Goal: Information Seeking & Learning: Learn about a topic

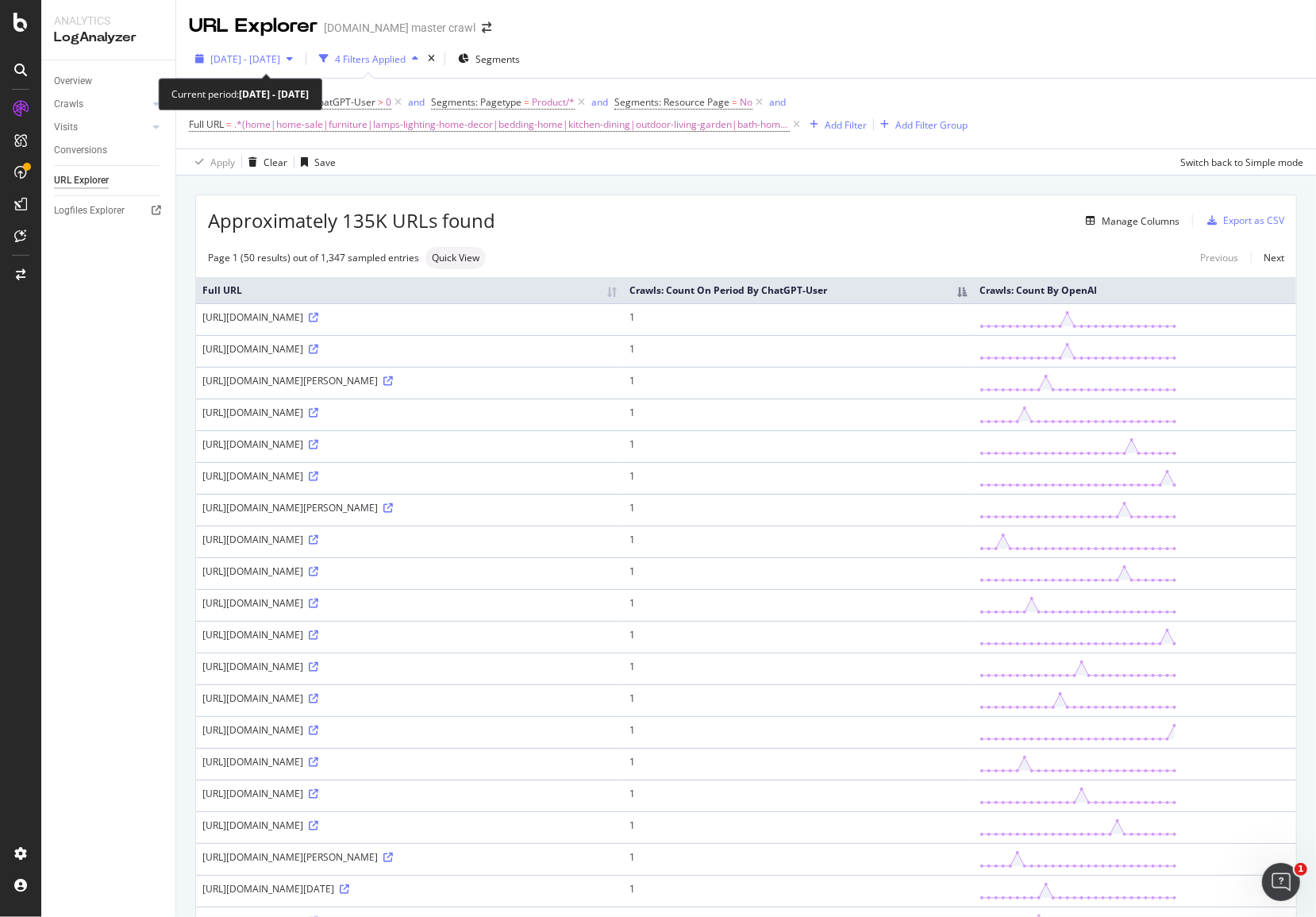
click at [299, 67] on div "[DATE] - [DATE]" at bounding box center [244, 58] width 111 height 24
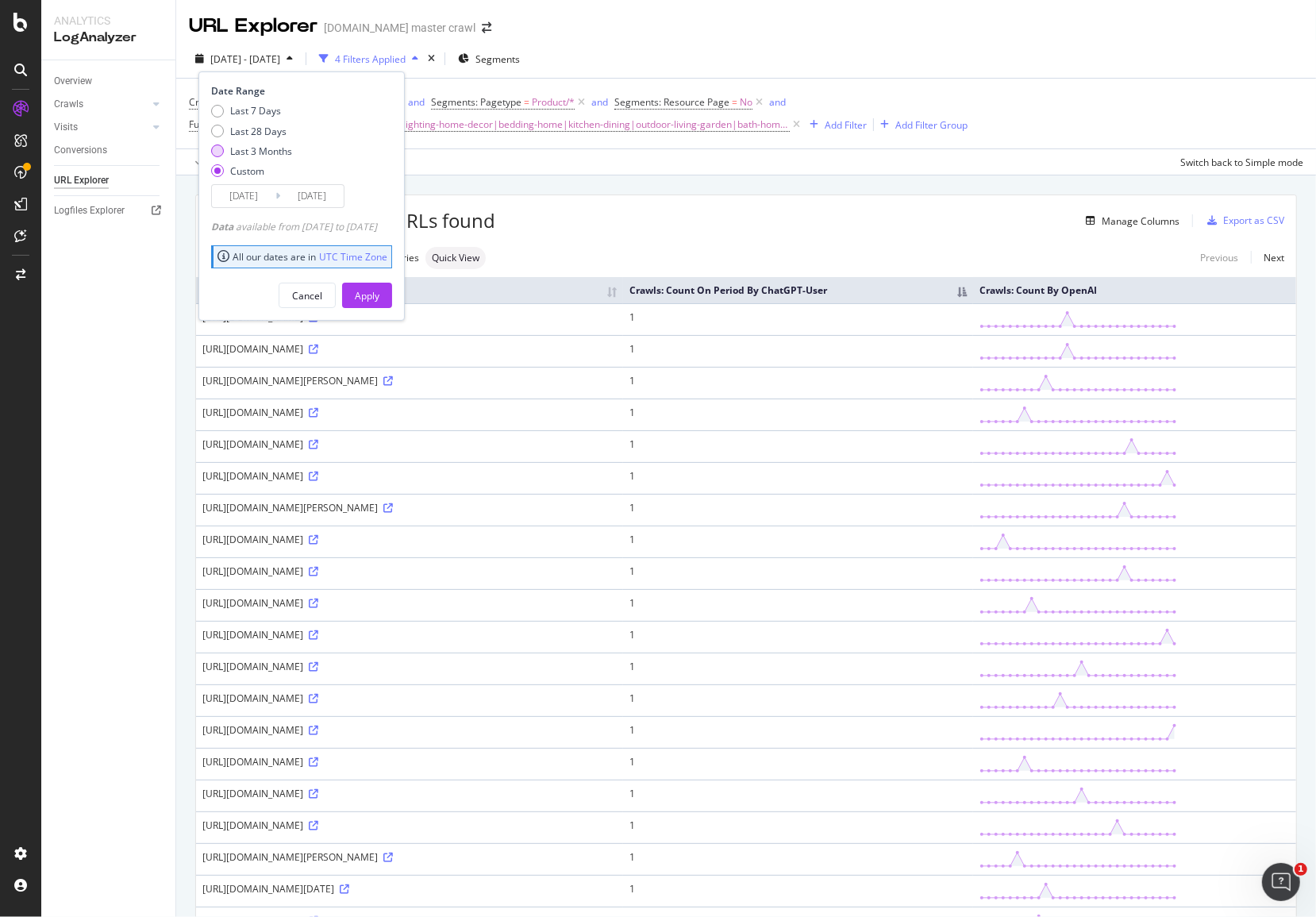
click at [260, 150] on div "Last 3 Months" at bounding box center [261, 151] width 62 height 13
type input "[DATE]"
click at [380, 297] on div "Apply" at bounding box center [368, 295] width 25 height 13
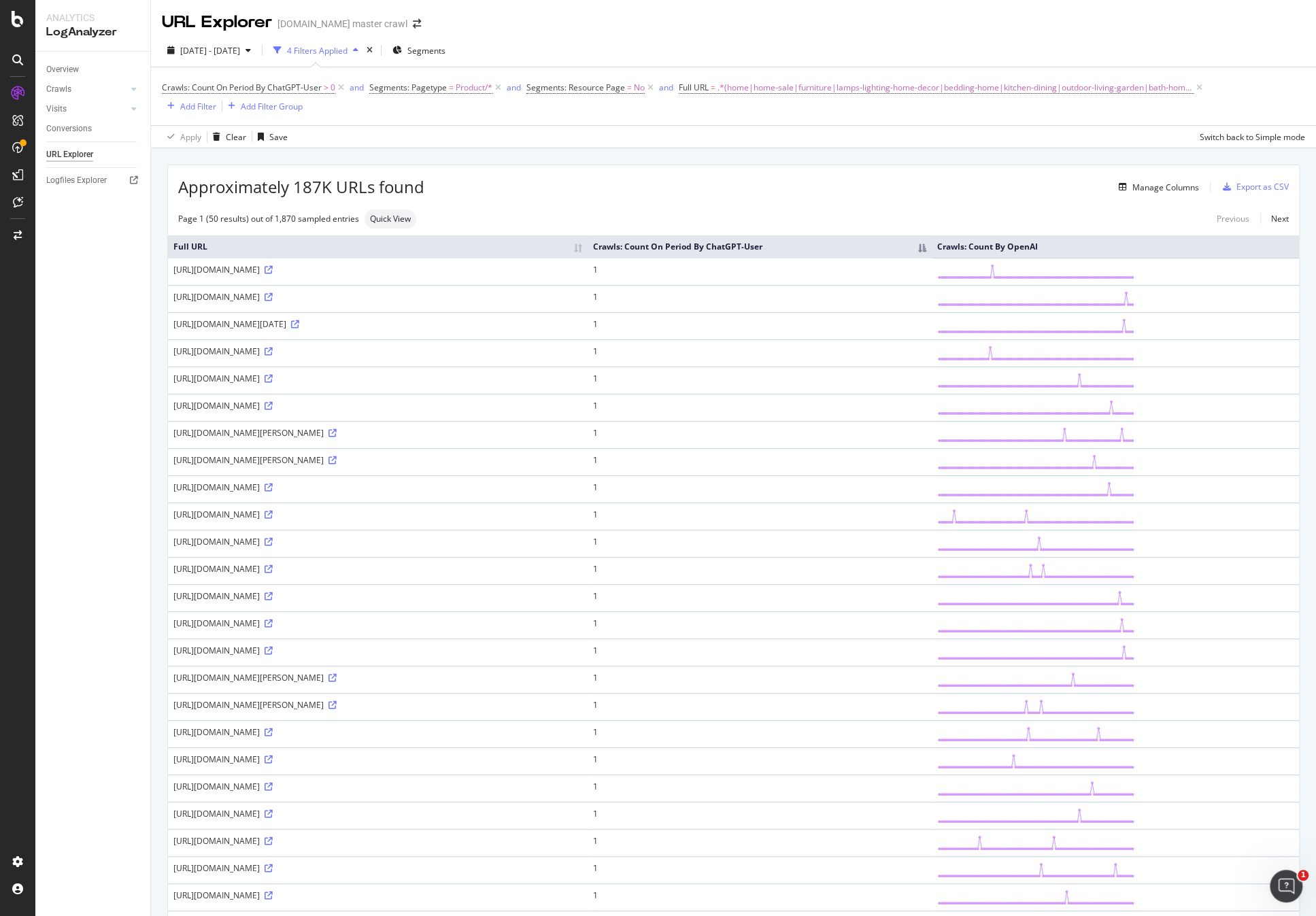
click at [932, 251] on th "Crawls: Count On Period By ChatGPT-User" at bounding box center [760, 247] width 344 height 22
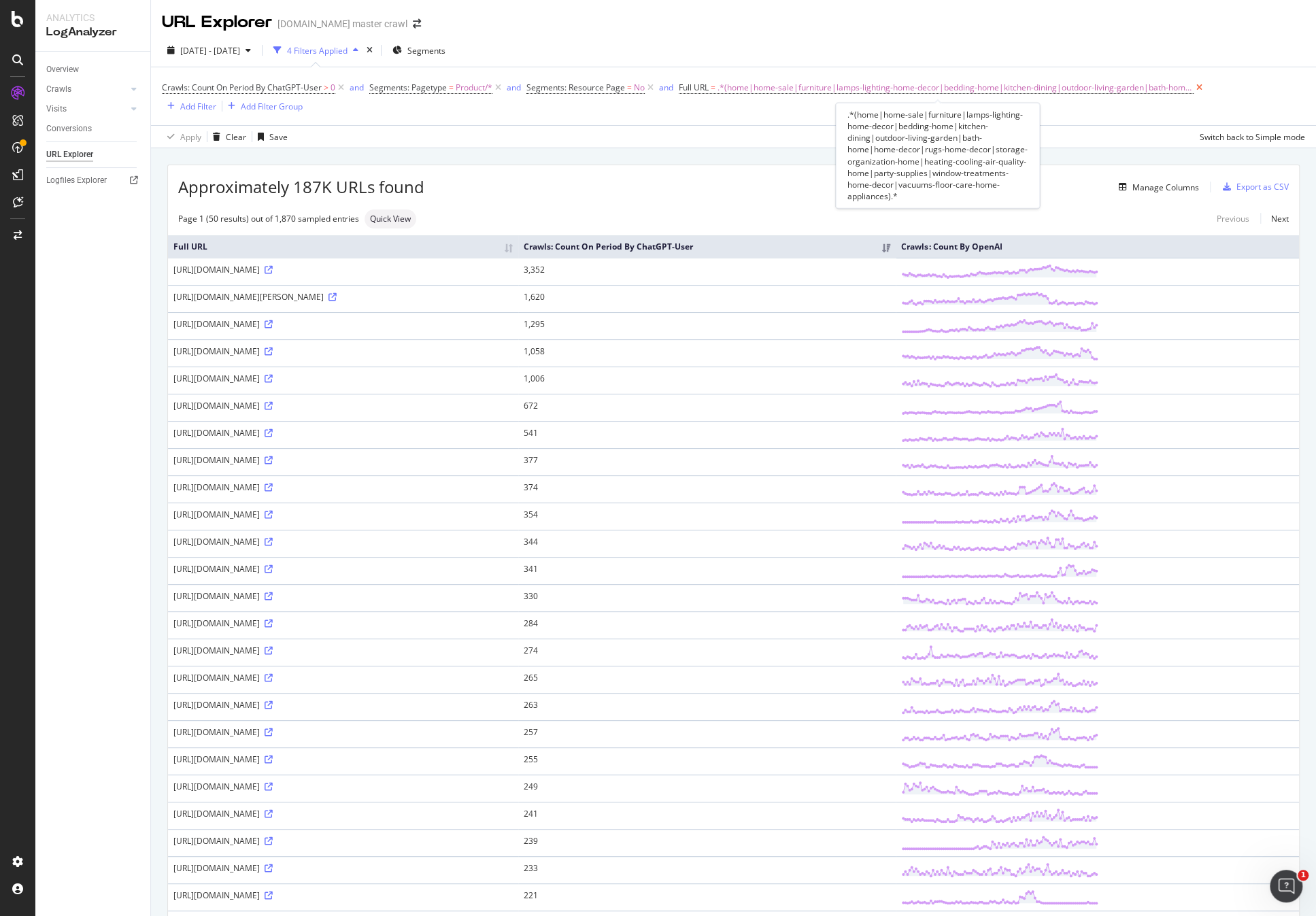
click at [1127, 84] on icon at bounding box center [1199, 87] width 11 height 13
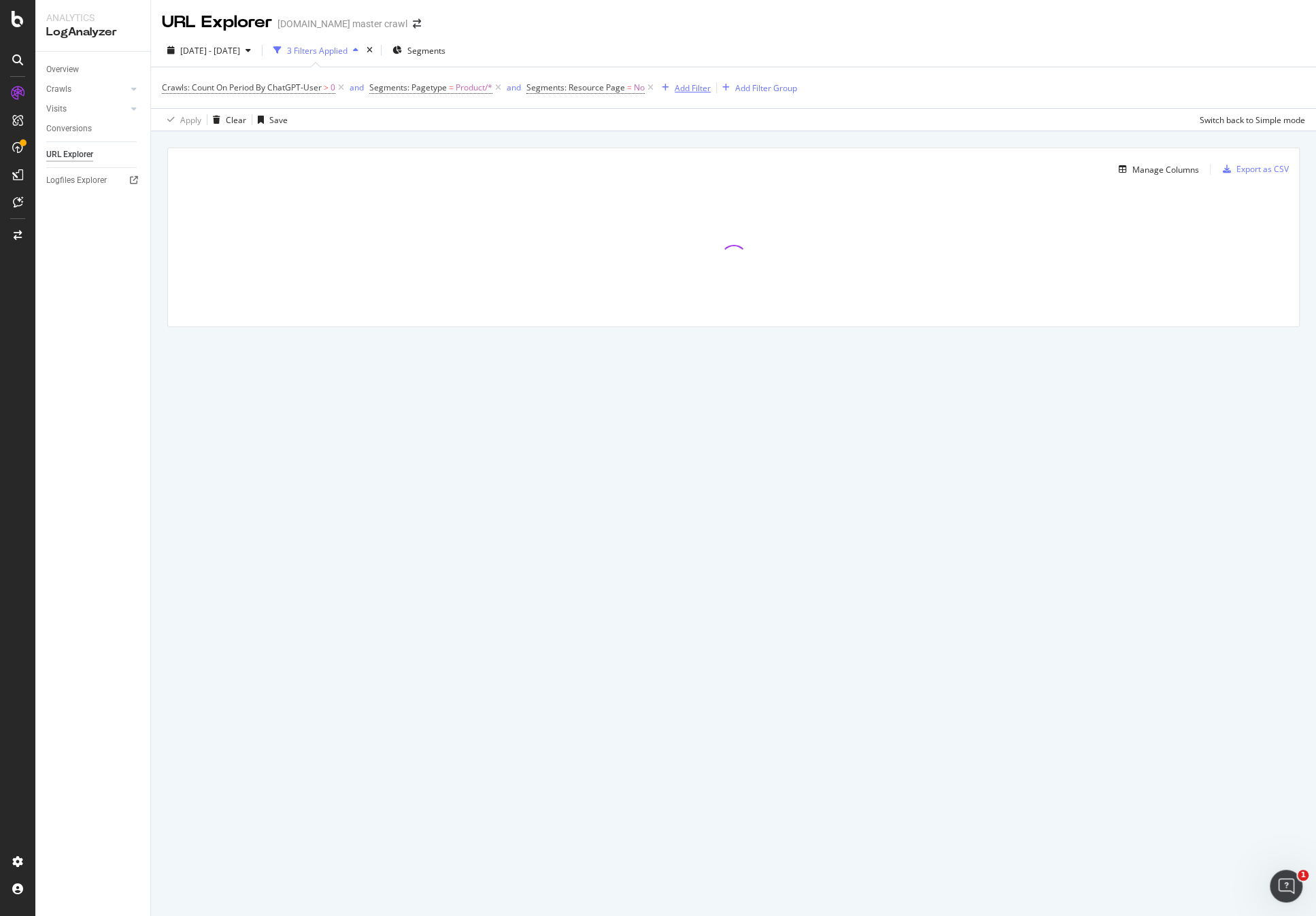
click at [692, 87] on div "Add Filter" at bounding box center [692, 88] width 36 height 11
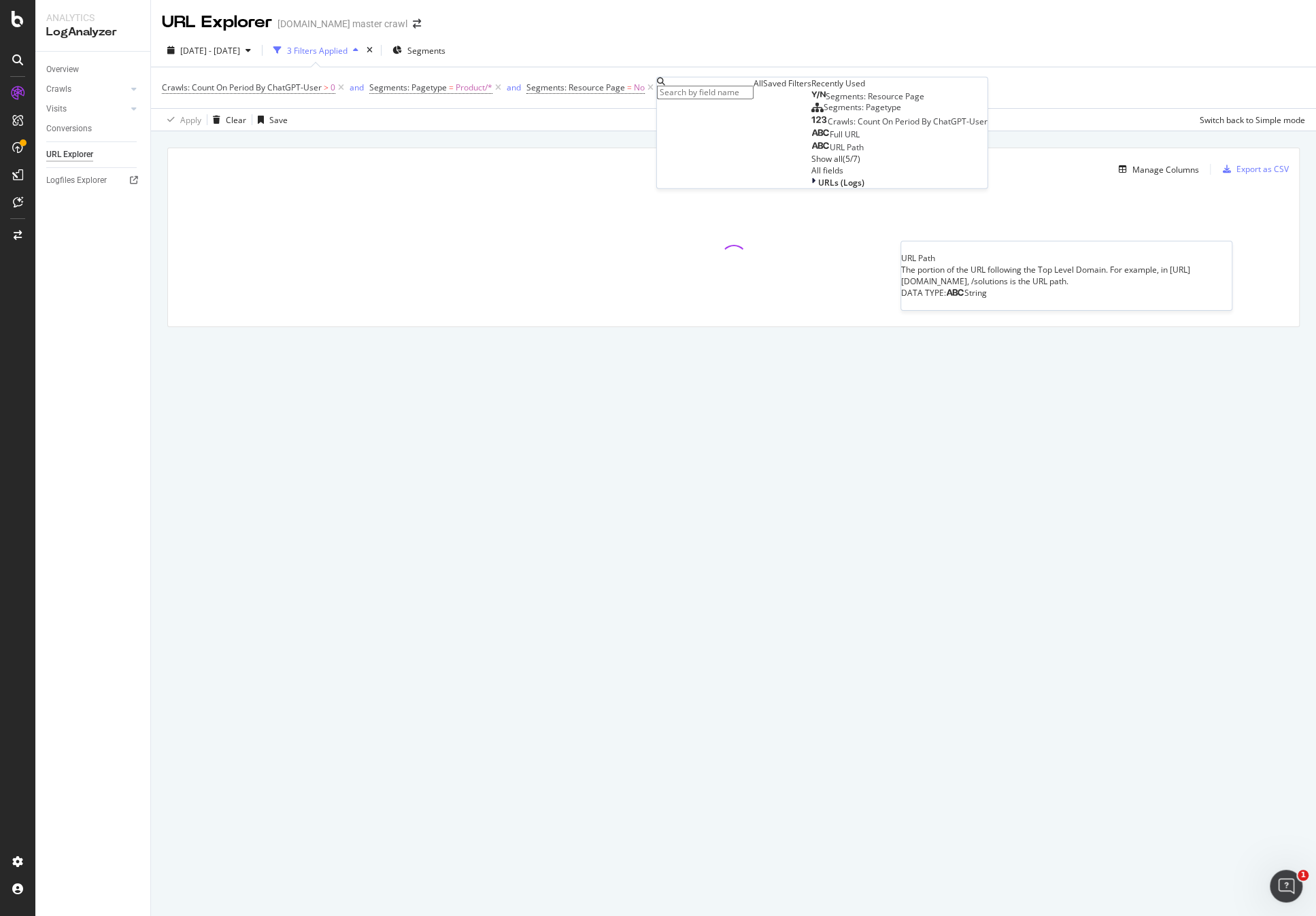
click at [812, 153] on div "URL Path" at bounding box center [838, 147] width 53 height 11
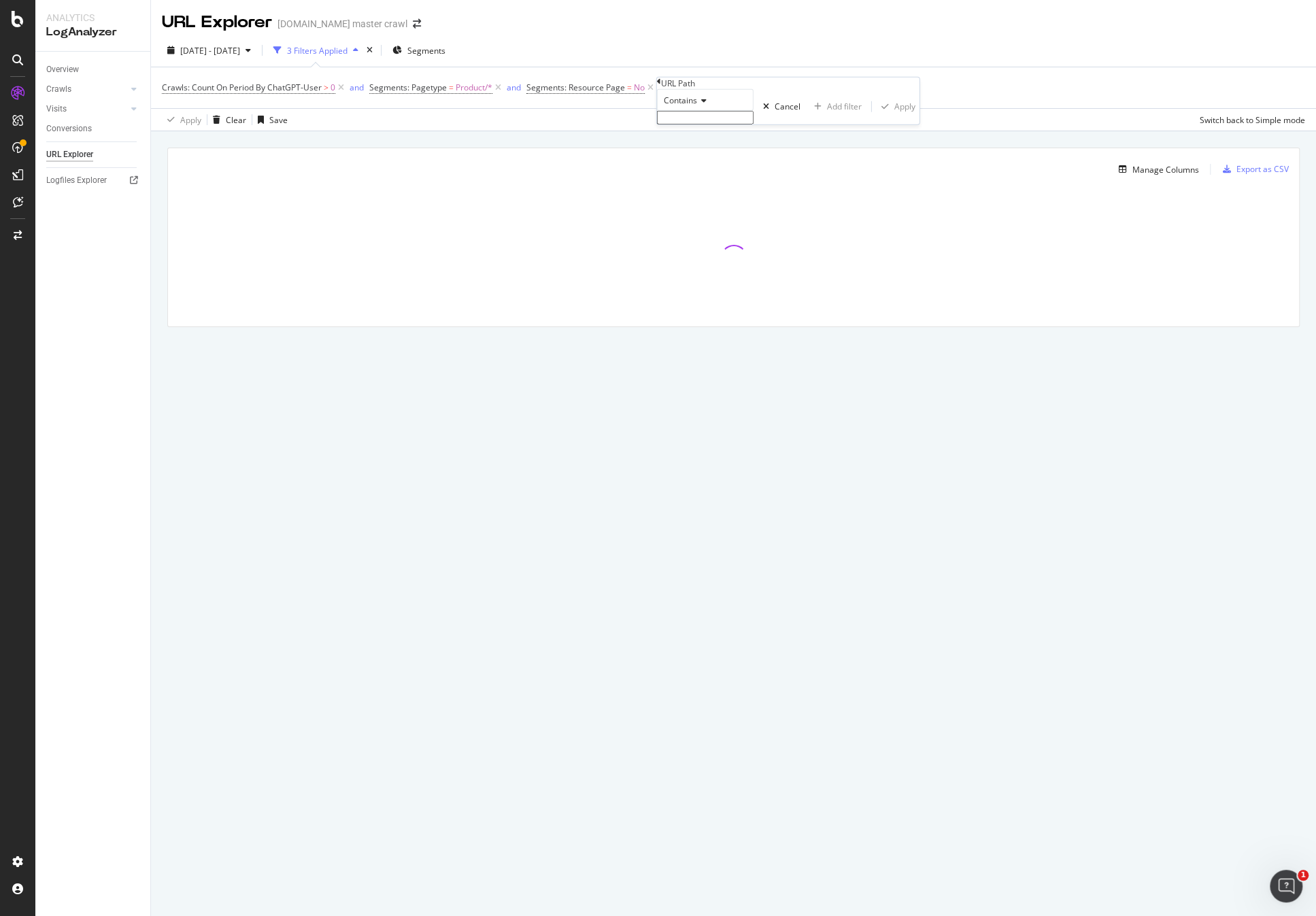
click at [748, 124] on input "text" at bounding box center [705, 117] width 96 height 13
paste input ".*/c/(home|home-sale|furniture|lamps-lighting-home-decor|bedding-home|kitchen-d…"
type input ".*/c/(home|home-sale|furniture|lamps-lighting-home-decor|bedding-home|kitchen-d…"
click at [894, 116] on div "Apply" at bounding box center [905, 110] width 21 height 11
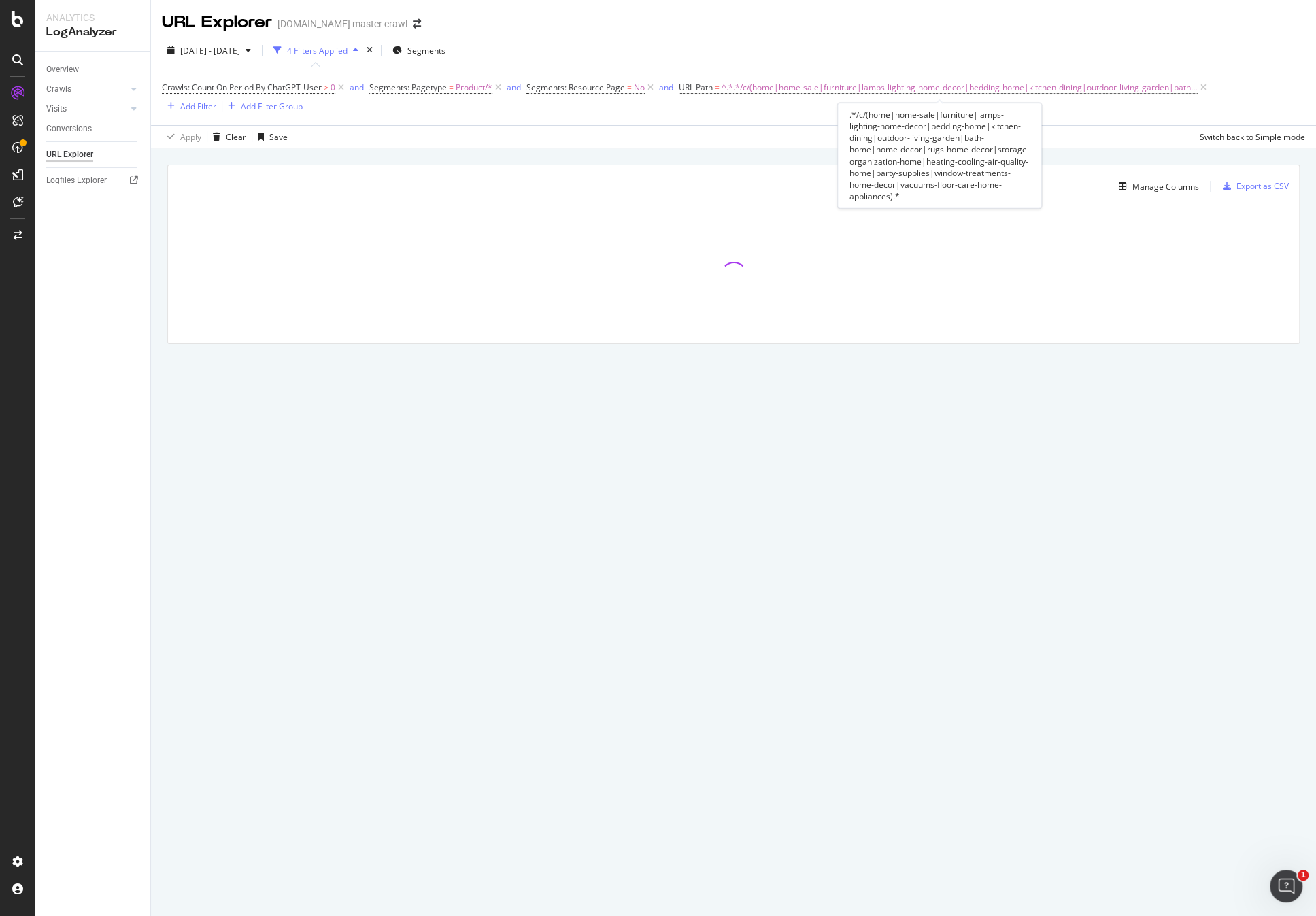
drag, startPoint x: 1194, startPoint y: 88, endPoint x: 1014, endPoint y: 86, distance: 180.0
click at [1127, 89] on icon at bounding box center [1203, 87] width 11 height 13
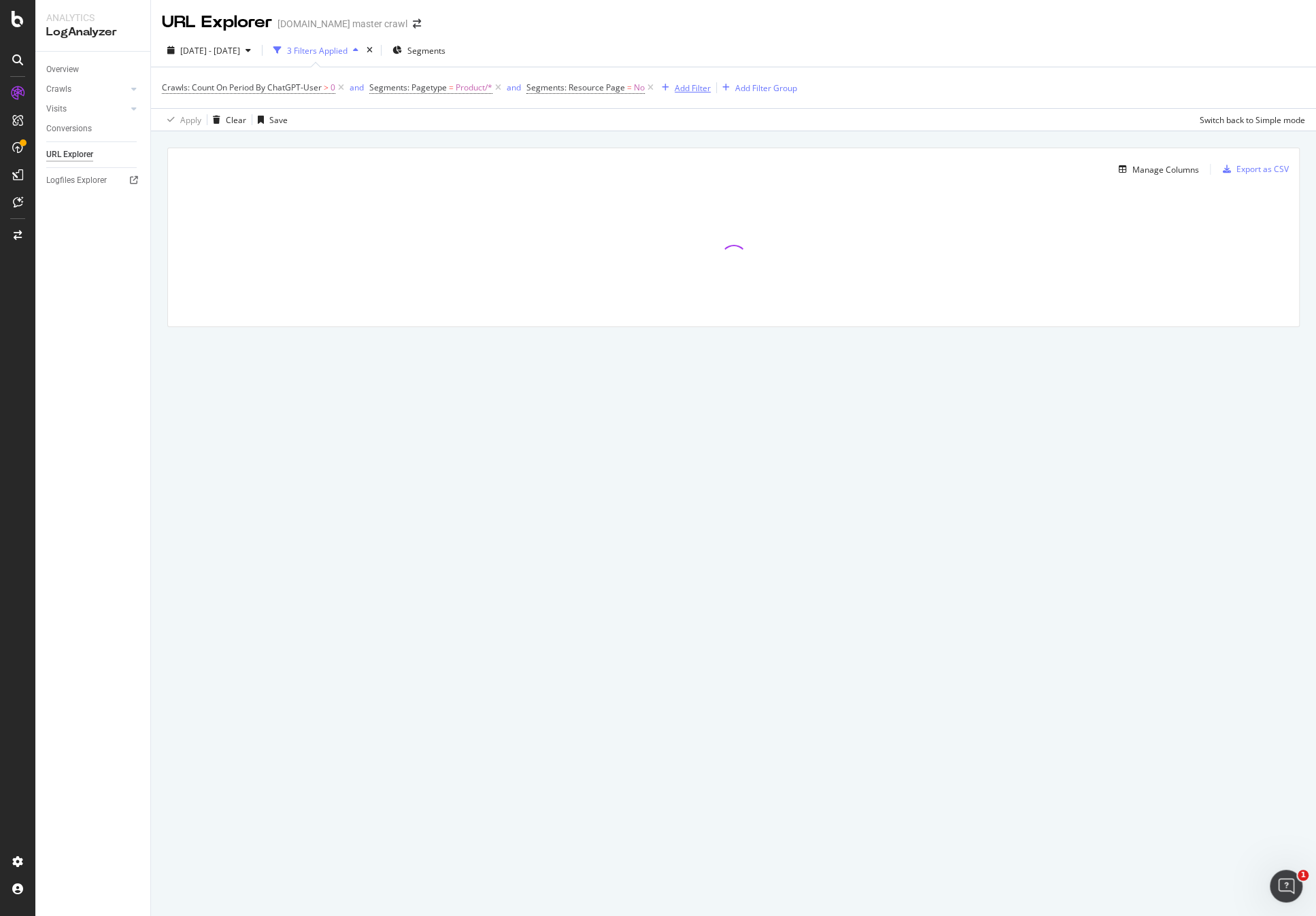
click at [684, 87] on div "Add Filter" at bounding box center [692, 88] width 36 height 11
click at [812, 140] on div "Full URL" at bounding box center [835, 134] width 48 height 11
click at [733, 124] on input "text" at bounding box center [705, 117] width 96 height 13
paste input ".*/c/(home|home-sale|furniture|lamps-lighting-home-decor|bedding-home|kitchen-d…"
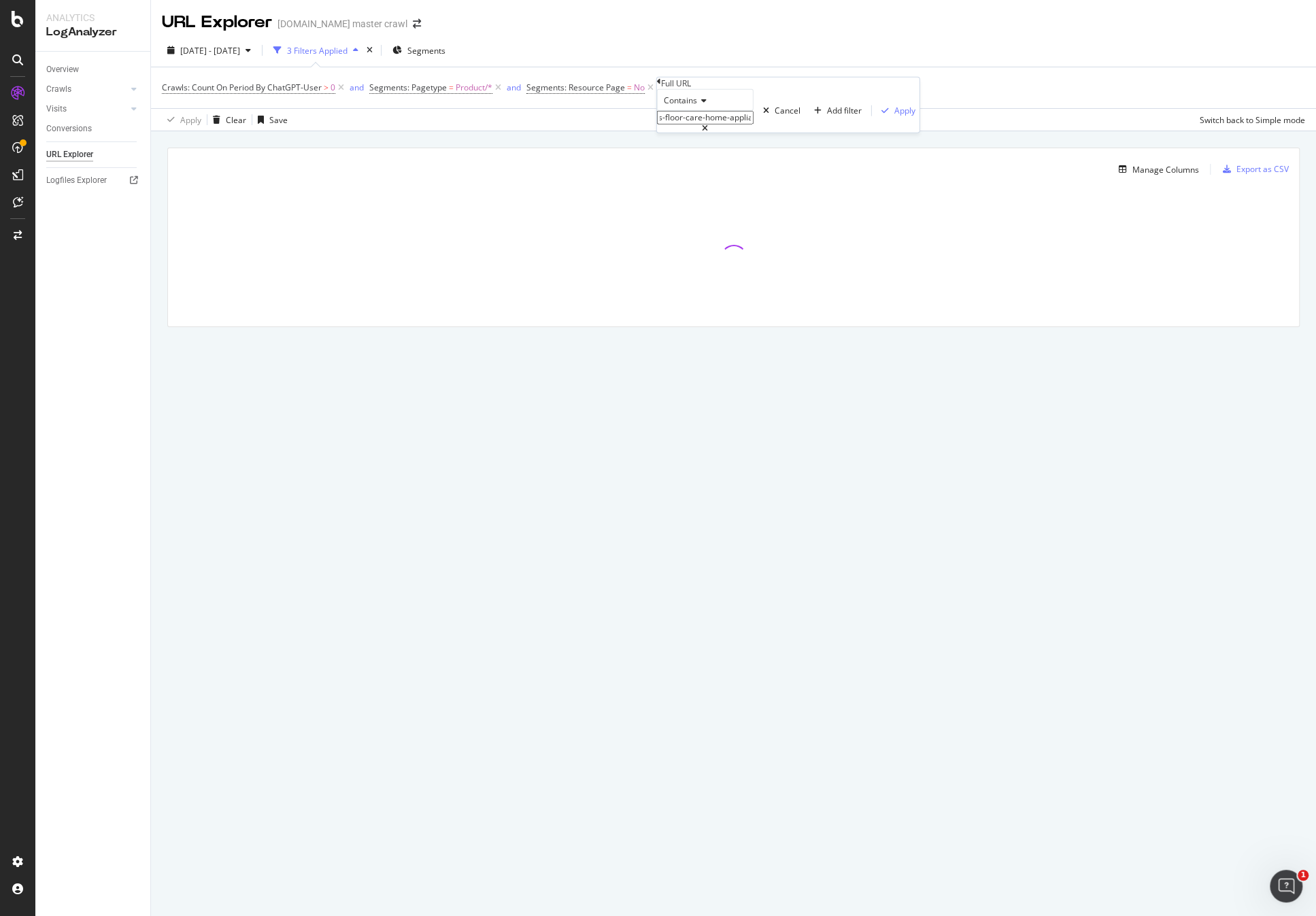
type input ".*/c/(home|home-sale|furniture|lamps-lighting-home-decor|bedding-home|kitchen-d…"
click at [695, 106] on span "Contains" at bounding box center [680, 100] width 33 height 11
click at [734, 240] on div "Matches regex" at bounding box center [705, 233] width 95 height 14
click at [894, 116] on div "Apply" at bounding box center [905, 110] width 21 height 11
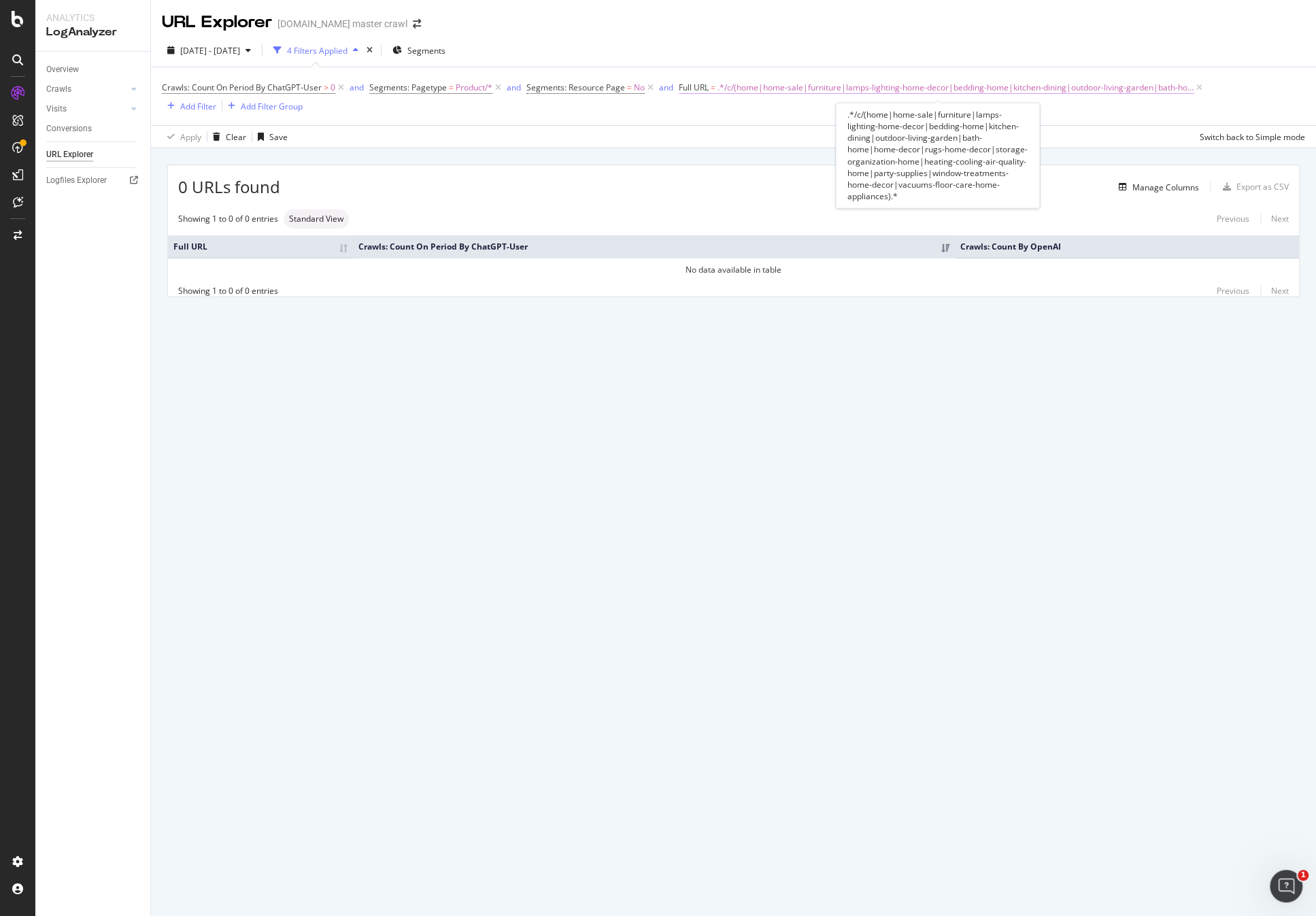
click at [795, 89] on span ".*/c/(home|home-sale|furniture|lamps-lighting-home-decor|bedding-home|kitchen-d…" at bounding box center [955, 87] width 476 height 19
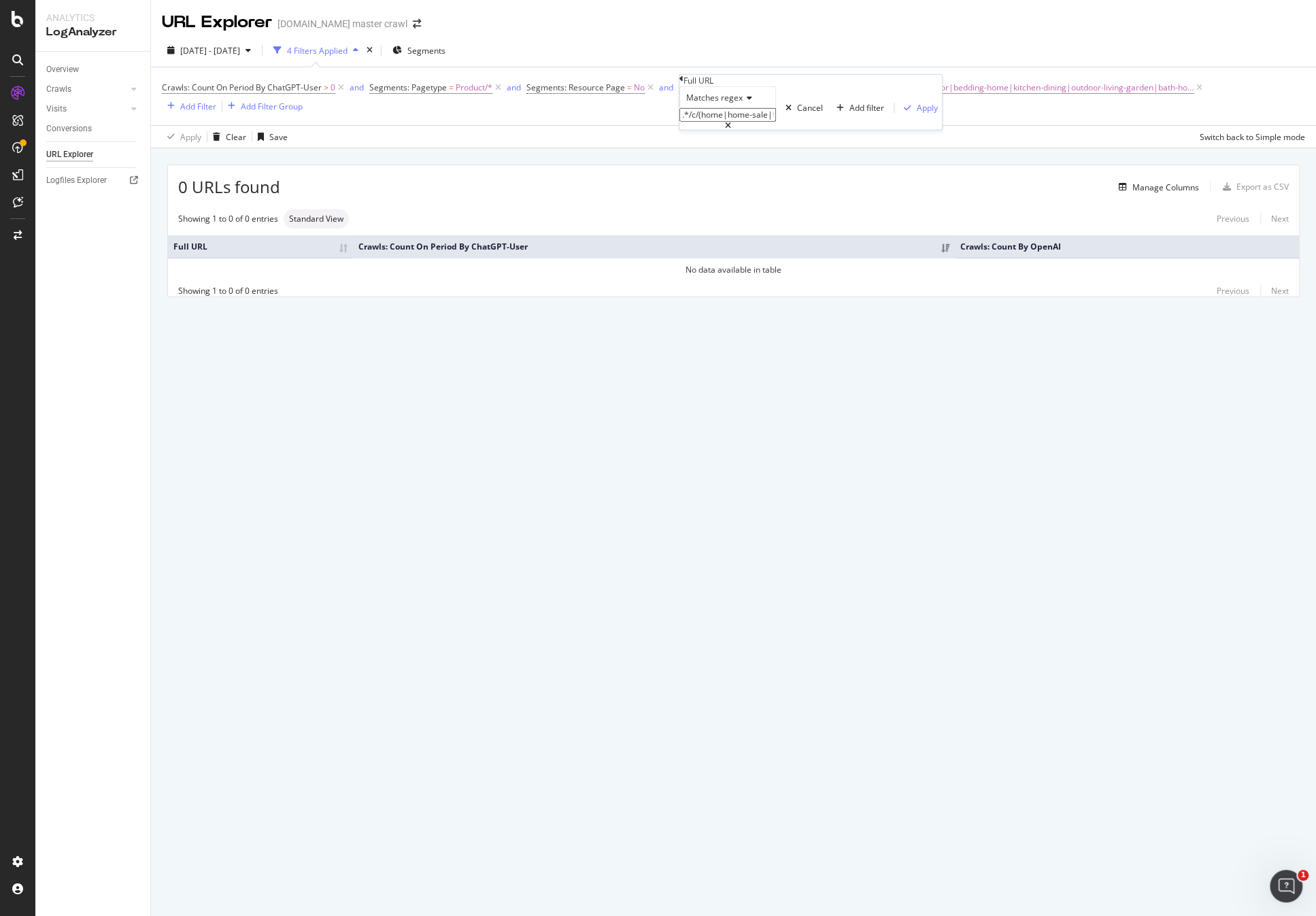
click at [731, 130] on icon at bounding box center [728, 126] width 6 height 8
click at [760, 122] on input ".*/c/(home|home-sale|furniture|lamps-lighting-home-decor|bedding-home|kitchen-d…" at bounding box center [727, 115] width 96 height 13
paste input ".*\/c\/(home|home-sale|furniture|lamps-lighting-home-decor|bedding-home|kitchen…"
type input ".*\/c\/(home|home-sale|furniture|lamps-lighting-home-decor|bedding-home|kitchen…"
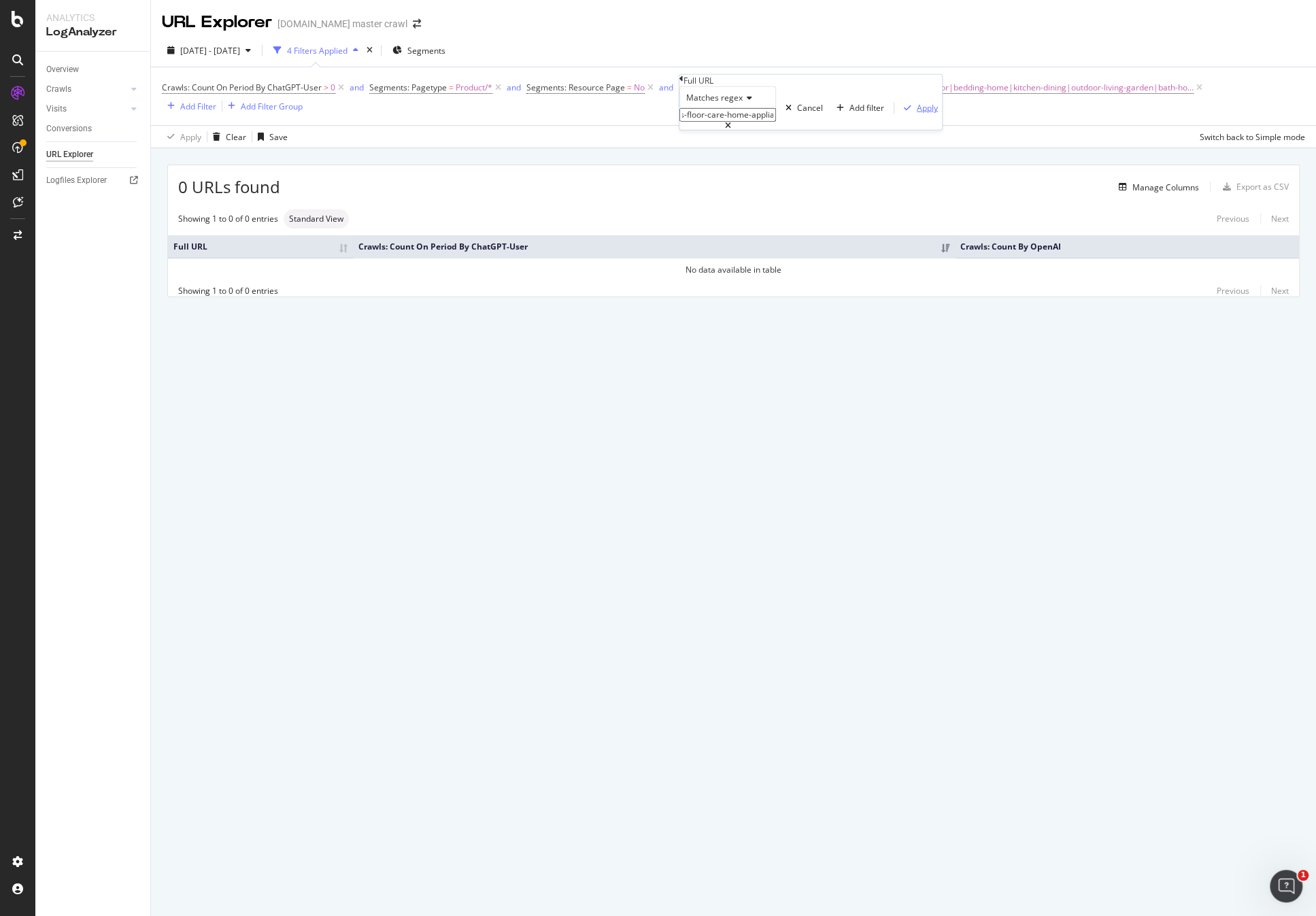
click at [917, 114] on div "Apply" at bounding box center [927, 107] width 21 height 11
click at [498, 89] on icon at bounding box center [498, 87] width 11 height 13
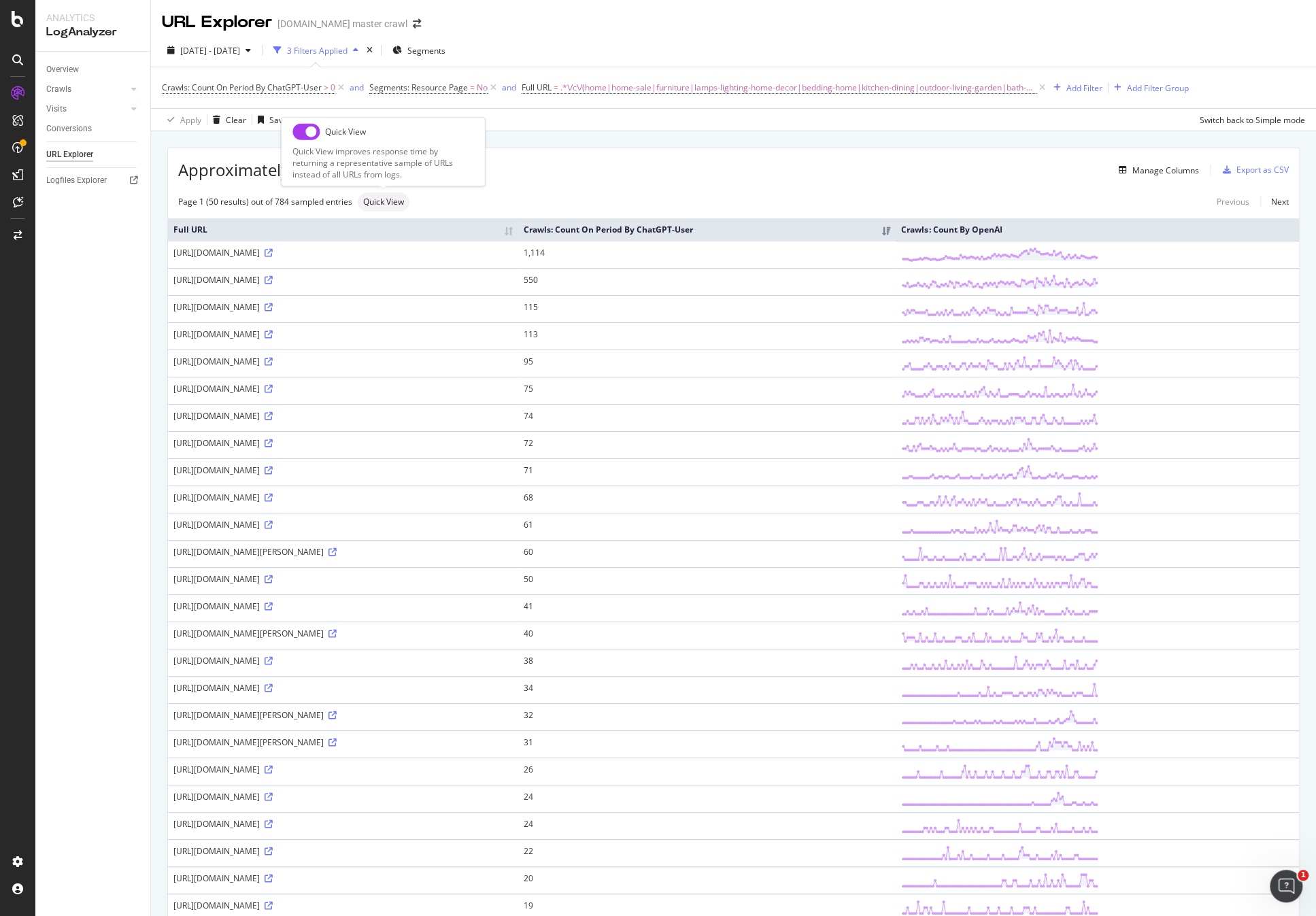
click at [307, 134] on input "checkbox" at bounding box center [306, 131] width 27 height 16
checkbox input "true"
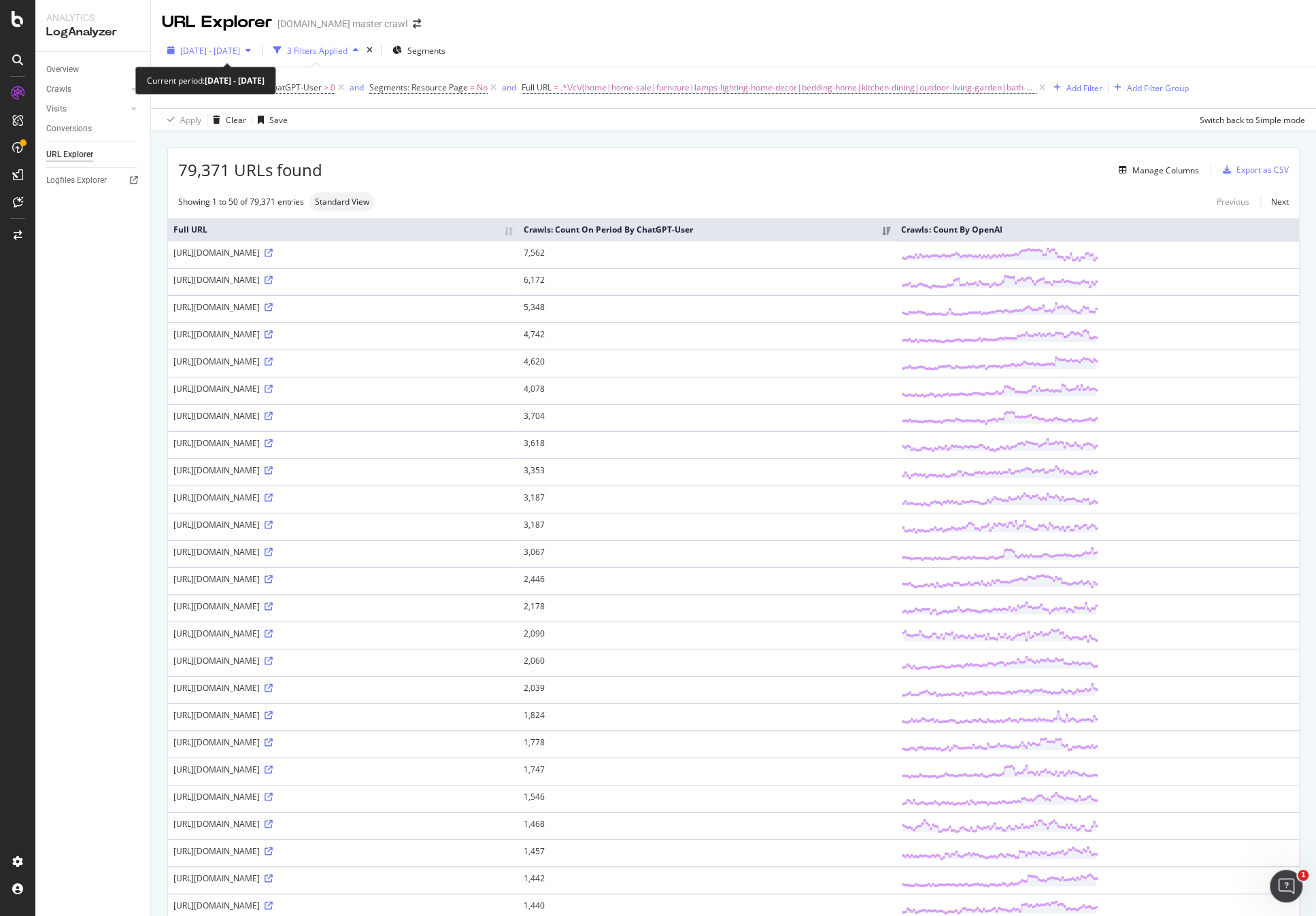
click at [237, 48] on span "[DATE] - [DATE]" at bounding box center [209, 51] width 60 height 11
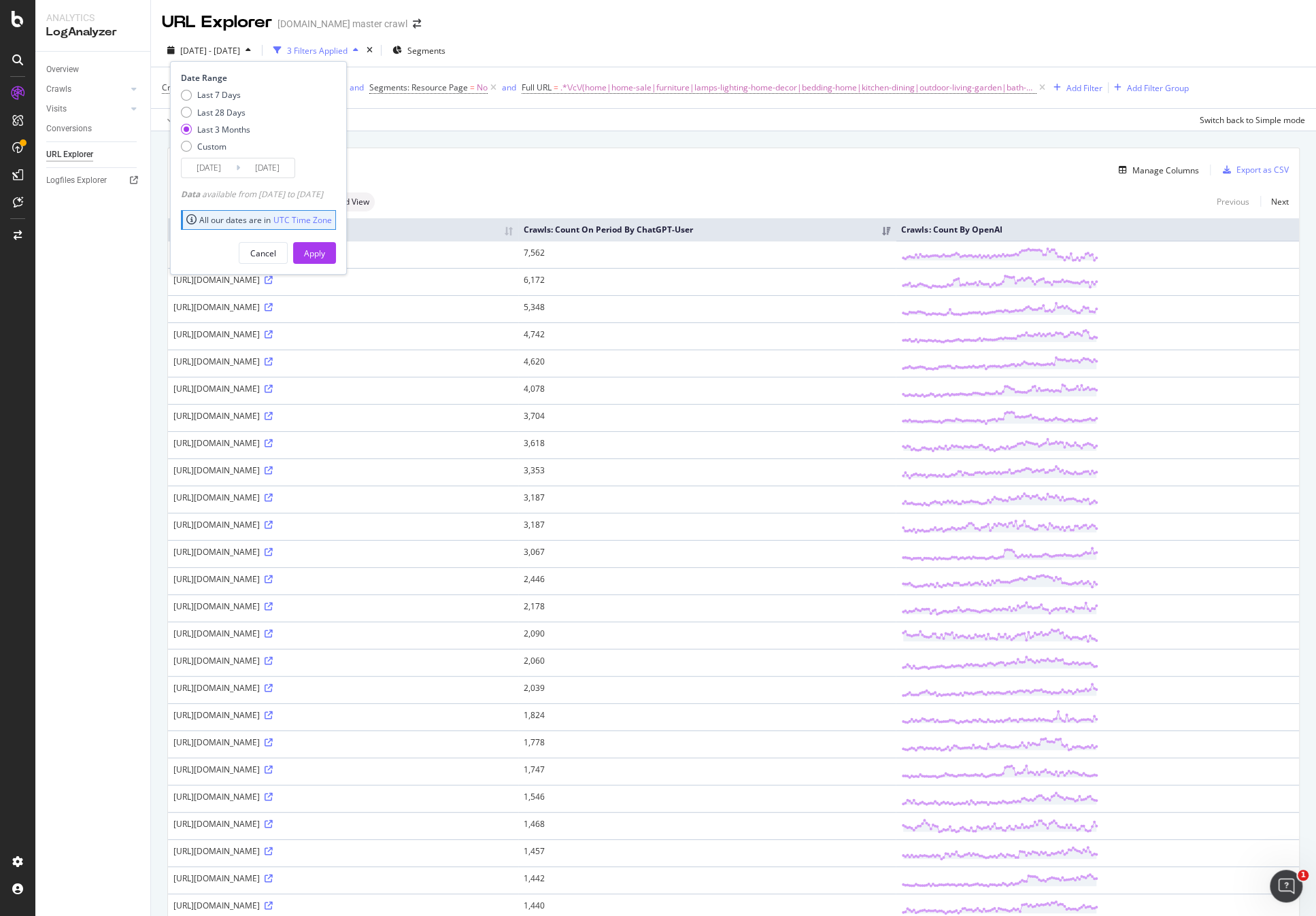
click at [594, 150] on div "79,371 URLs found Manage Columns Export as CSV" at bounding box center [733, 164] width 1131 height 33
